Goal: Task Accomplishment & Management: Manage account settings

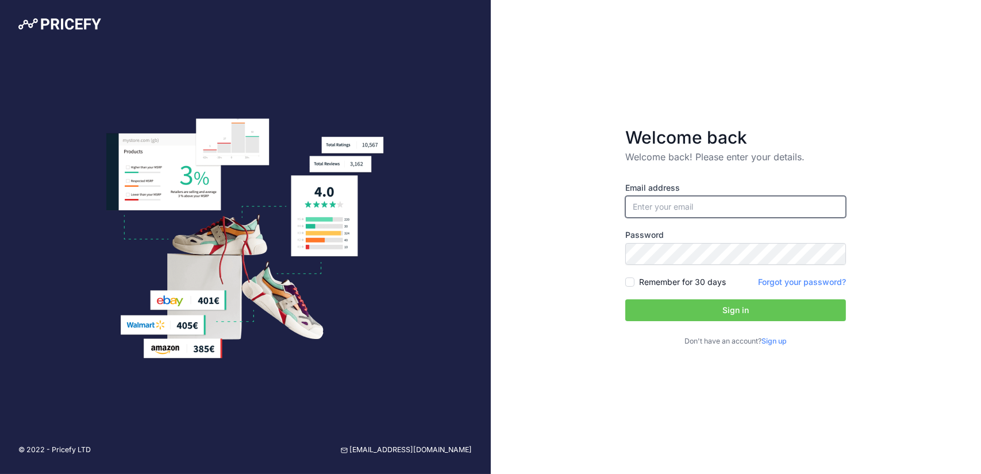
click at [669, 214] on input "email" at bounding box center [735, 207] width 221 height 22
type input "[EMAIL_ADDRESS][DOMAIN_NAME]"
click at [661, 300] on button "Sign in" at bounding box center [735, 310] width 221 height 22
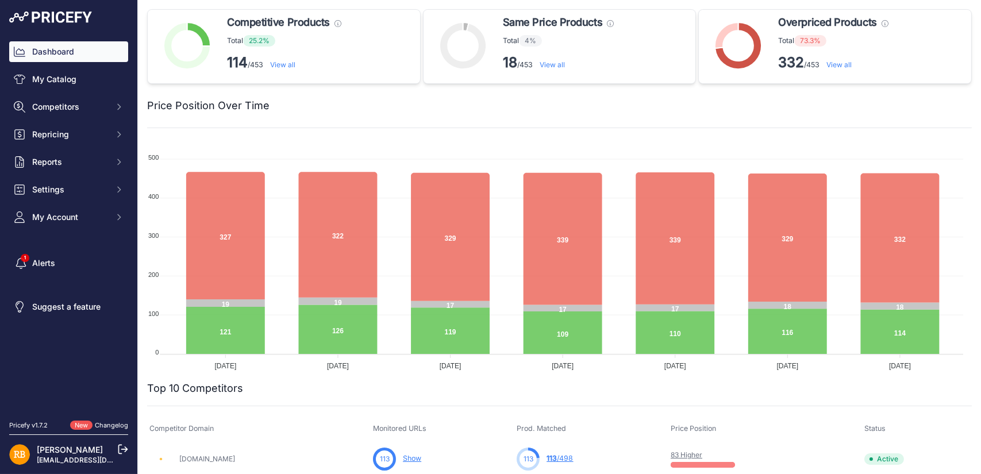
click at [25, 448] on img at bounding box center [19, 454] width 21 height 21
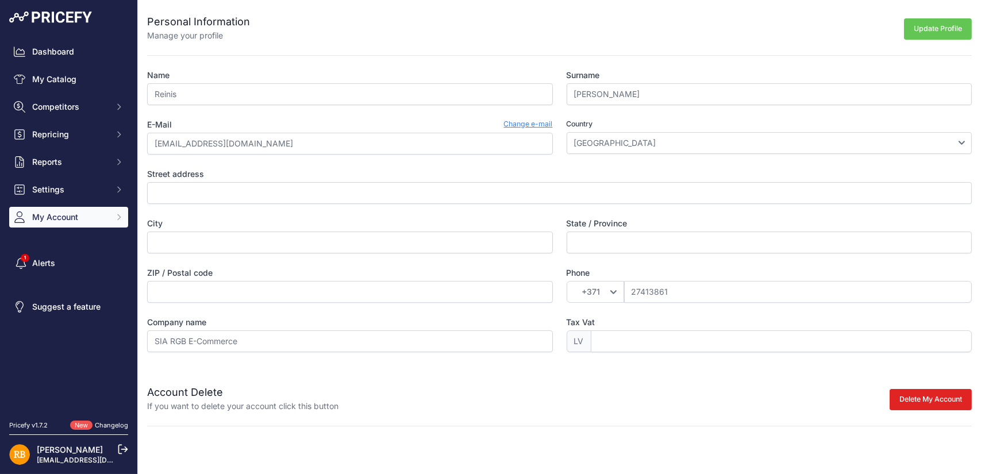
click at [121, 217] on icon "Sidebar" at bounding box center [118, 217] width 9 height 9
click at [41, 263] on link "Users Management" at bounding box center [68, 260] width 119 height 20
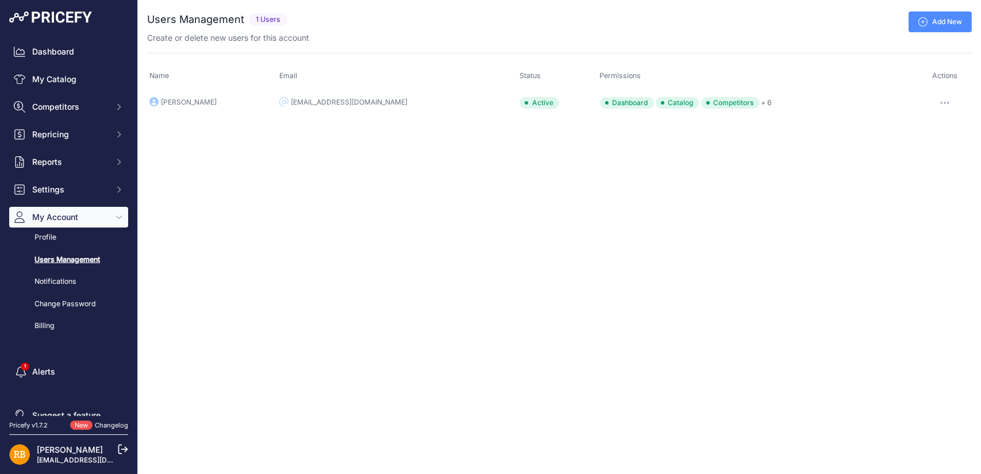
click at [943, 102] on icon "button" at bounding box center [944, 103] width 9 height 2
click at [918, 127] on link "Edit" at bounding box center [933, 127] width 74 height 18
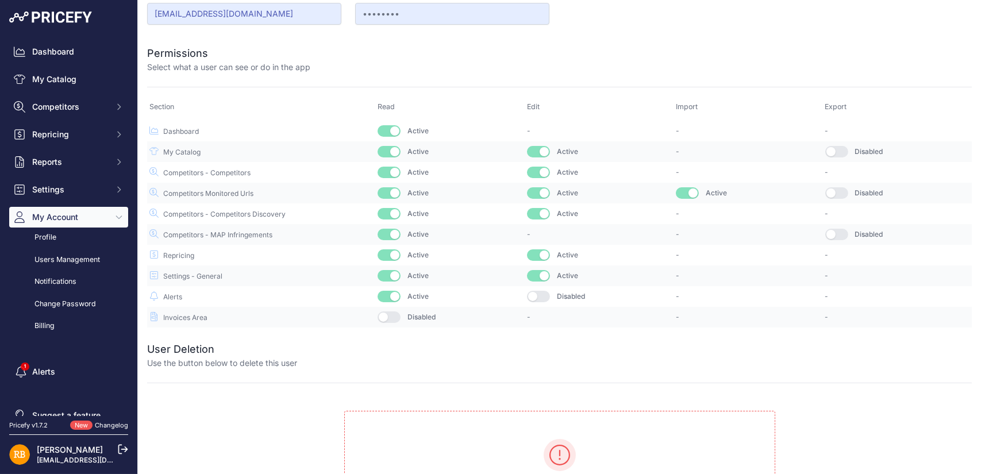
scroll to position [251, 0]
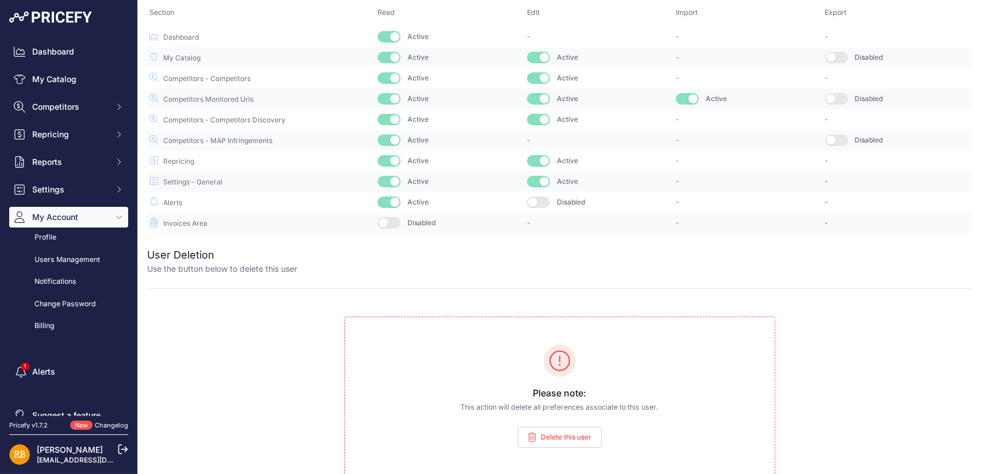
click at [547, 434] on span "Delete this user" at bounding box center [566, 437] width 51 height 9
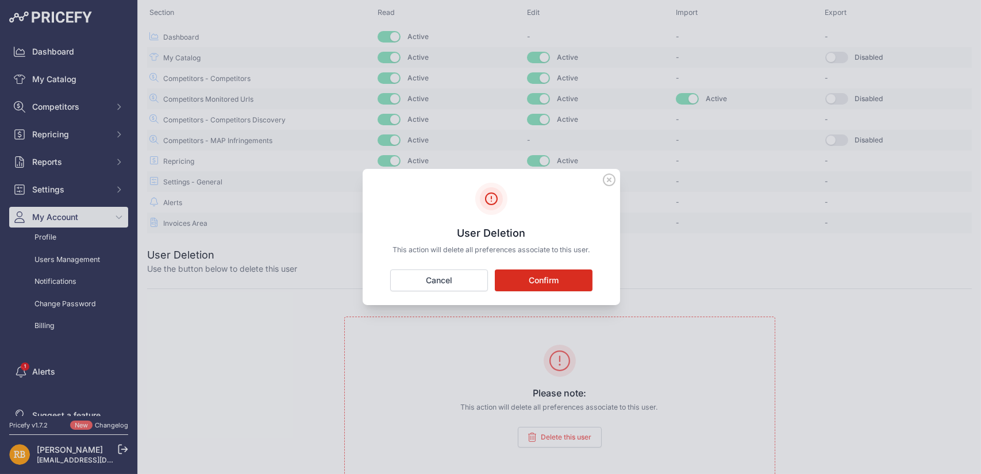
click at [559, 274] on button "Confirm" at bounding box center [544, 280] width 98 height 22
